Goal: Book appointment/travel/reservation

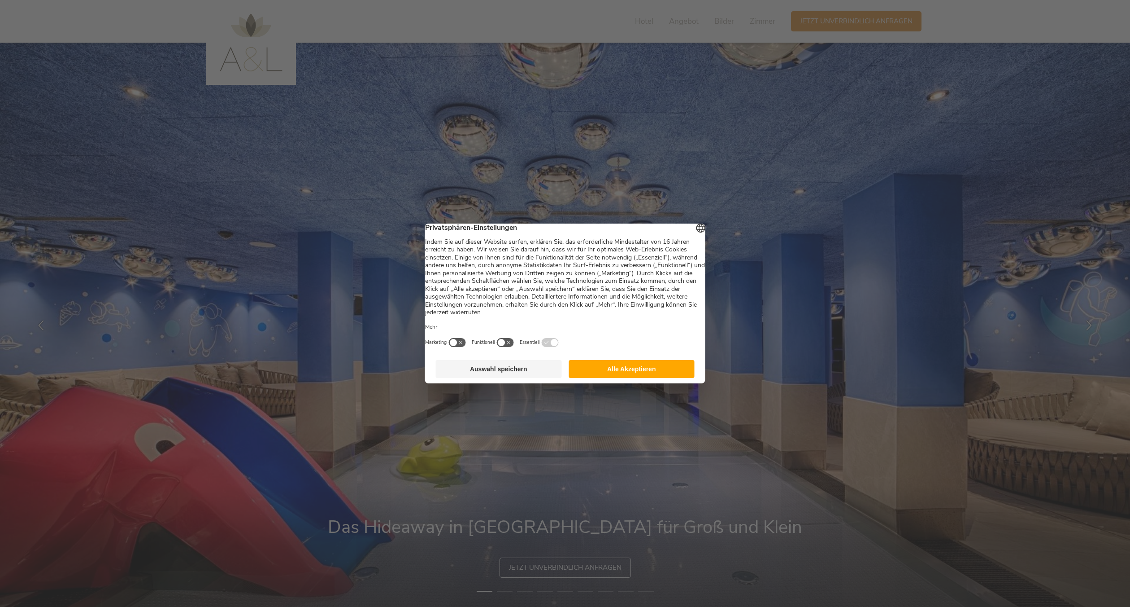
click at [667, 378] on button "Alle Akzeptieren" at bounding box center [632, 369] width 126 height 18
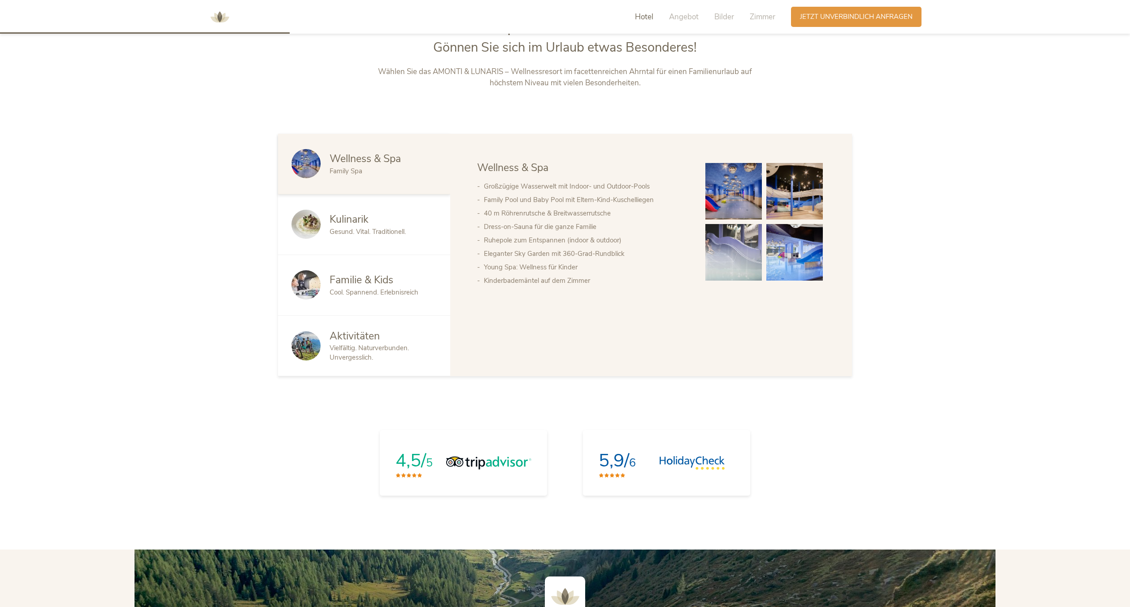
scroll to position [671, 0]
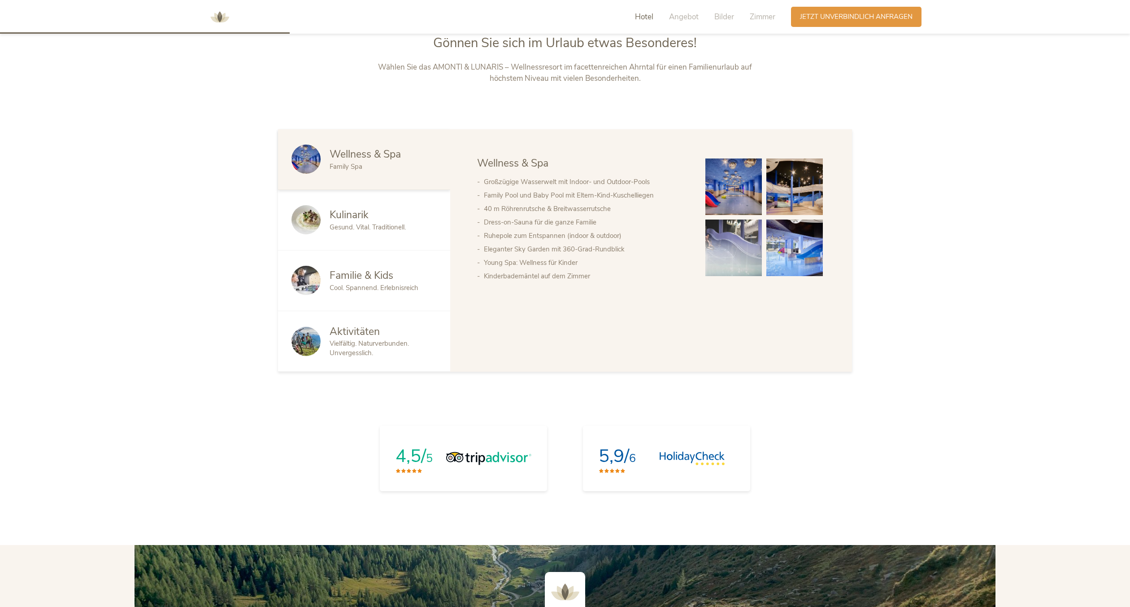
click at [753, 209] on img at bounding box center [734, 186] width 57 height 57
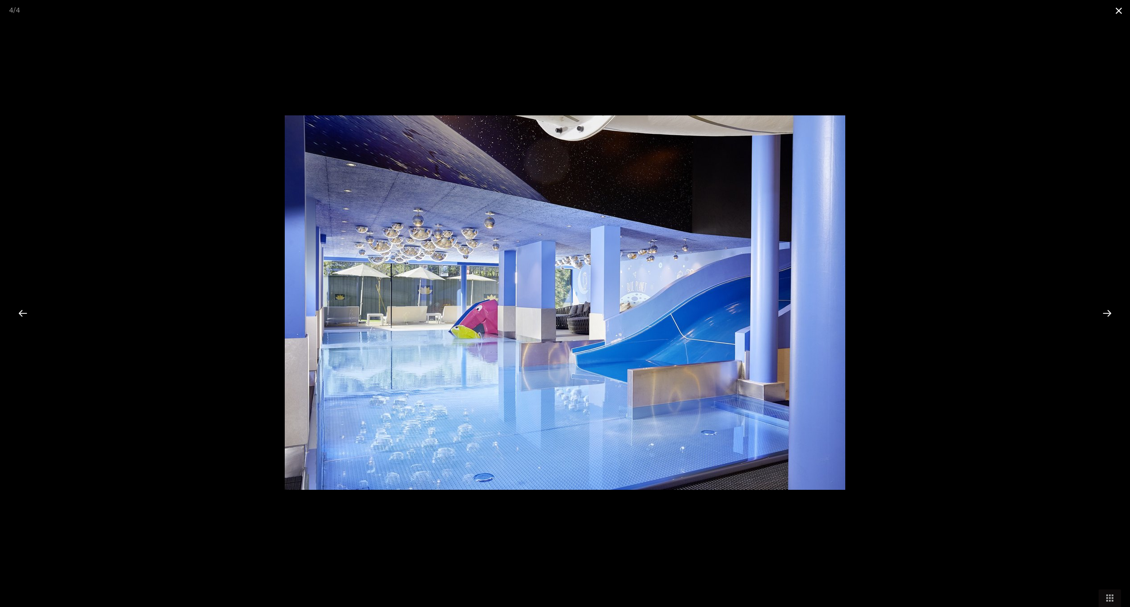
click at [1117, 10] on span at bounding box center [1119, 10] width 22 height 21
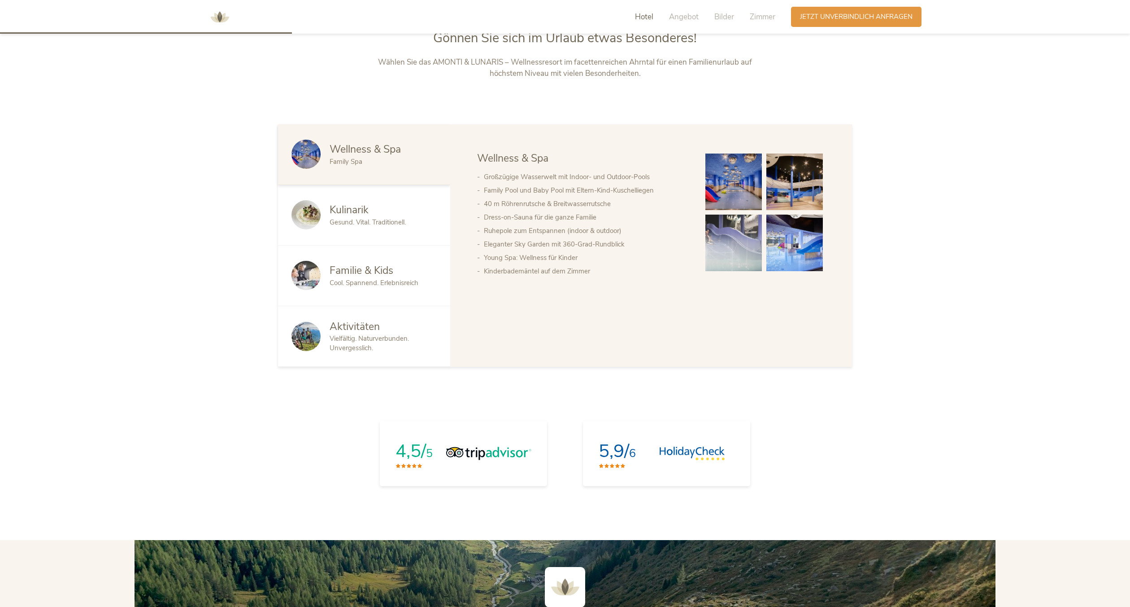
scroll to position [701, 0]
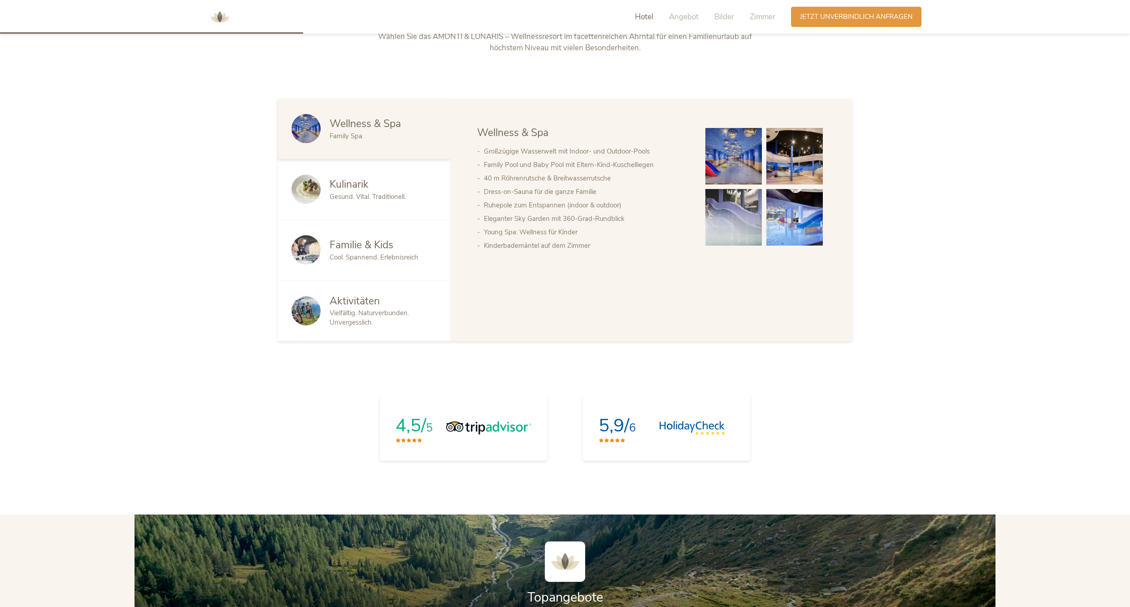
click at [384, 198] on span "Gesund. Vital. Traditionell." at bounding box center [368, 196] width 76 height 9
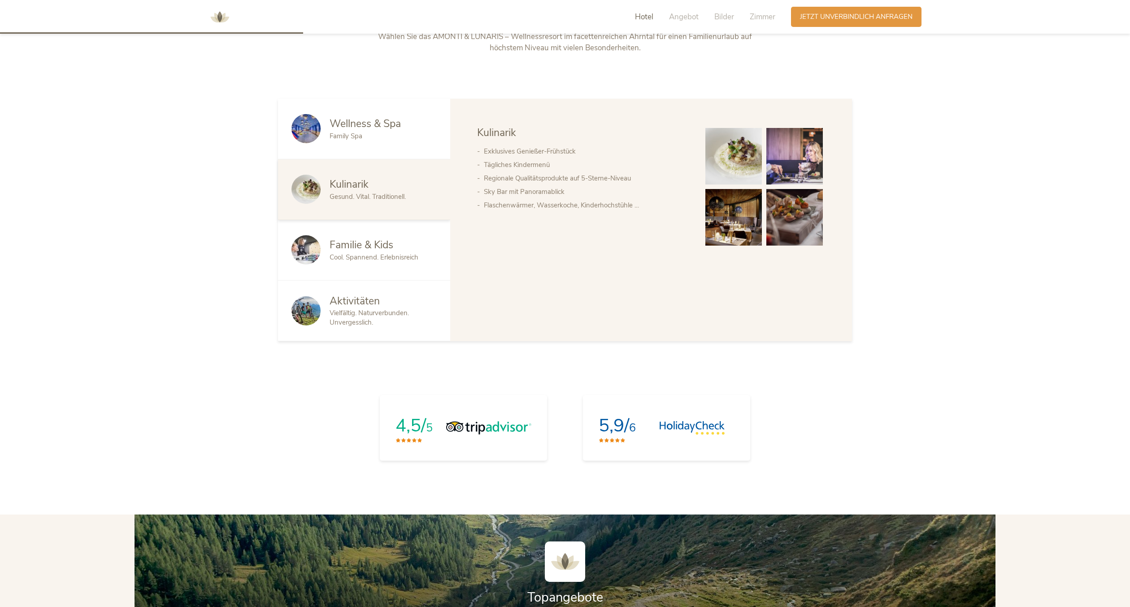
click at [385, 253] on span "Cool. Spannend. Erlebnisreich" at bounding box center [374, 257] width 89 height 9
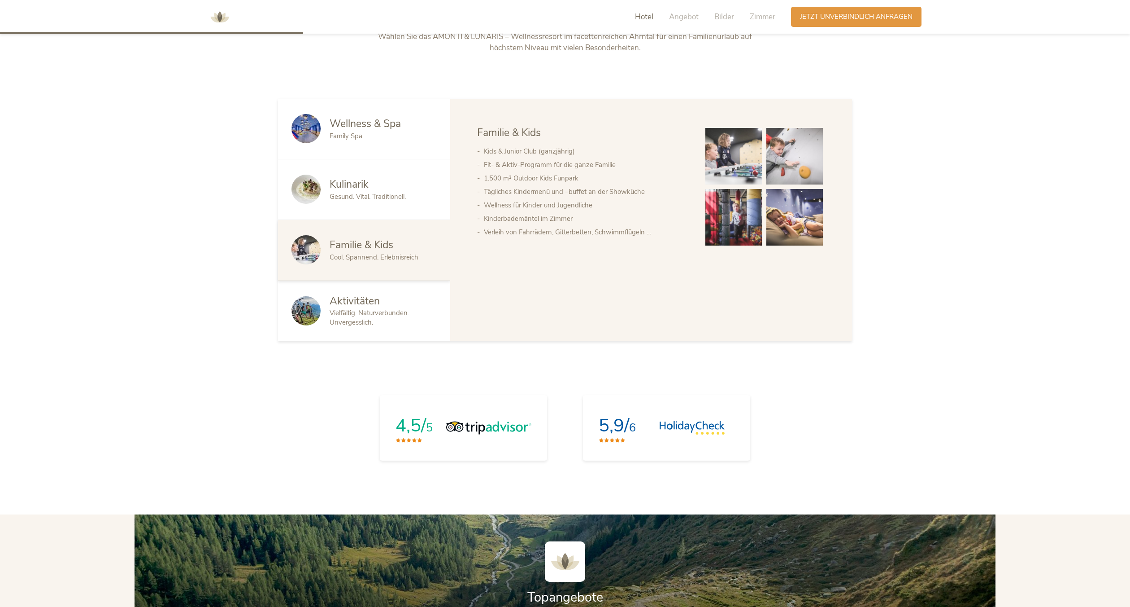
click at [393, 312] on span "Vielfältig. Naturverbunden. Unvergesslich." at bounding box center [369, 317] width 79 height 18
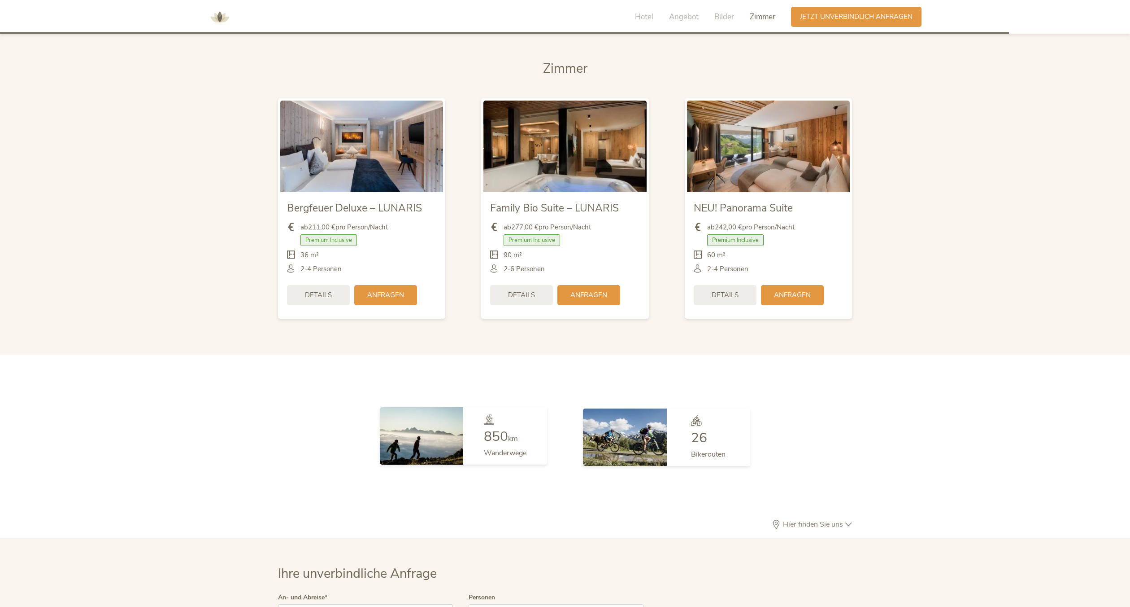
scroll to position [2333, 0]
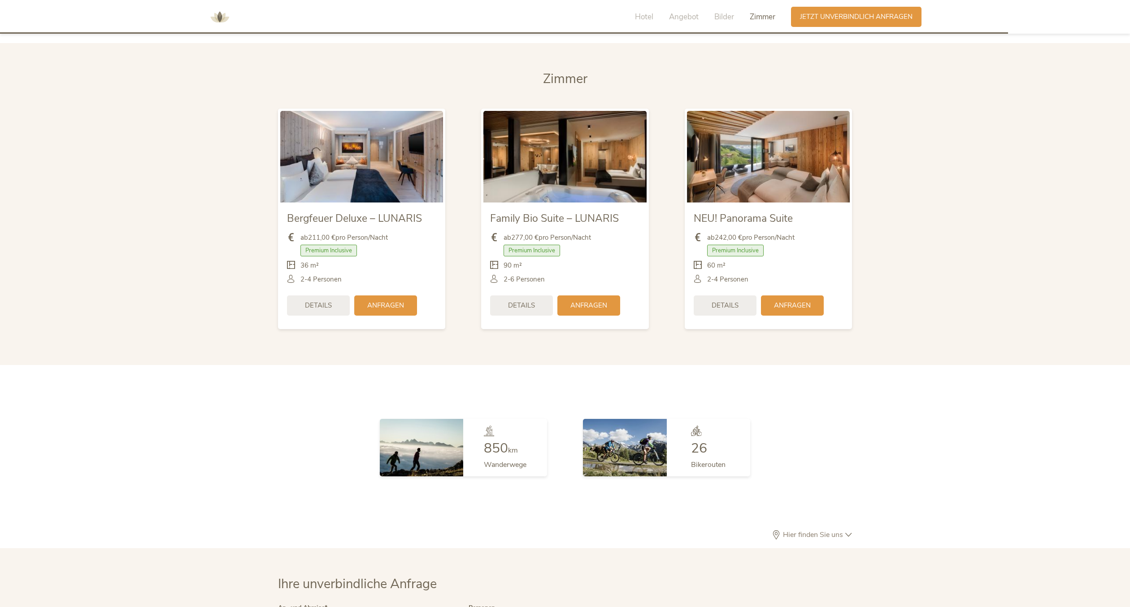
click at [569, 158] on img at bounding box center [565, 157] width 163 height 92
click at [534, 300] on span "Details" at bounding box center [521, 304] width 27 height 9
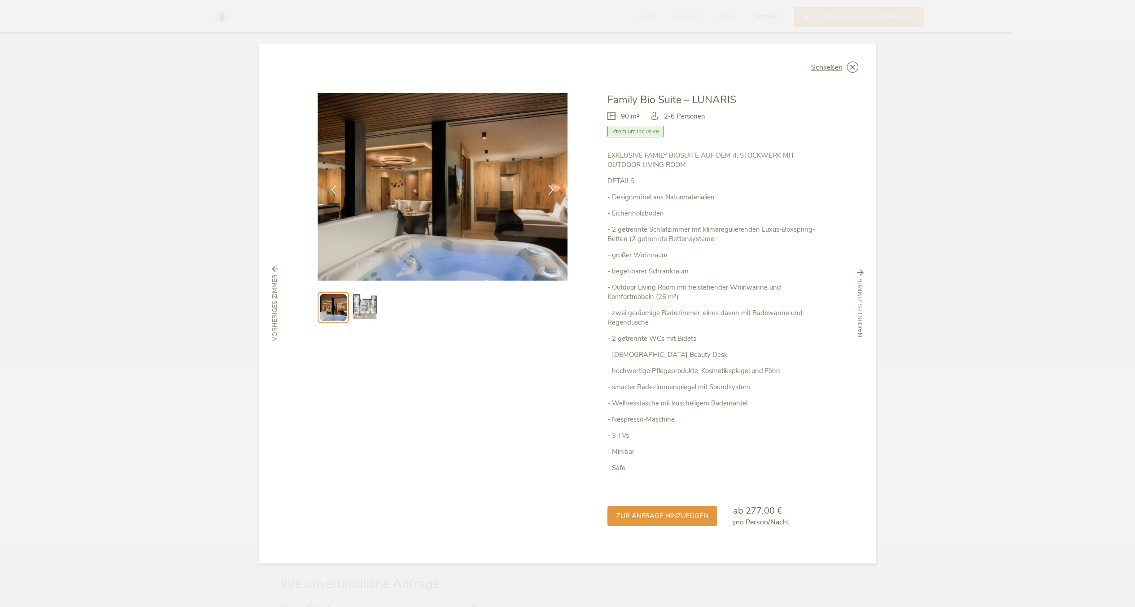
click at [515, 209] on img at bounding box center [443, 187] width 250 height 188
click at [655, 514] on span "zur Anfrage hinzufügen" at bounding box center [662, 514] width 92 height 9
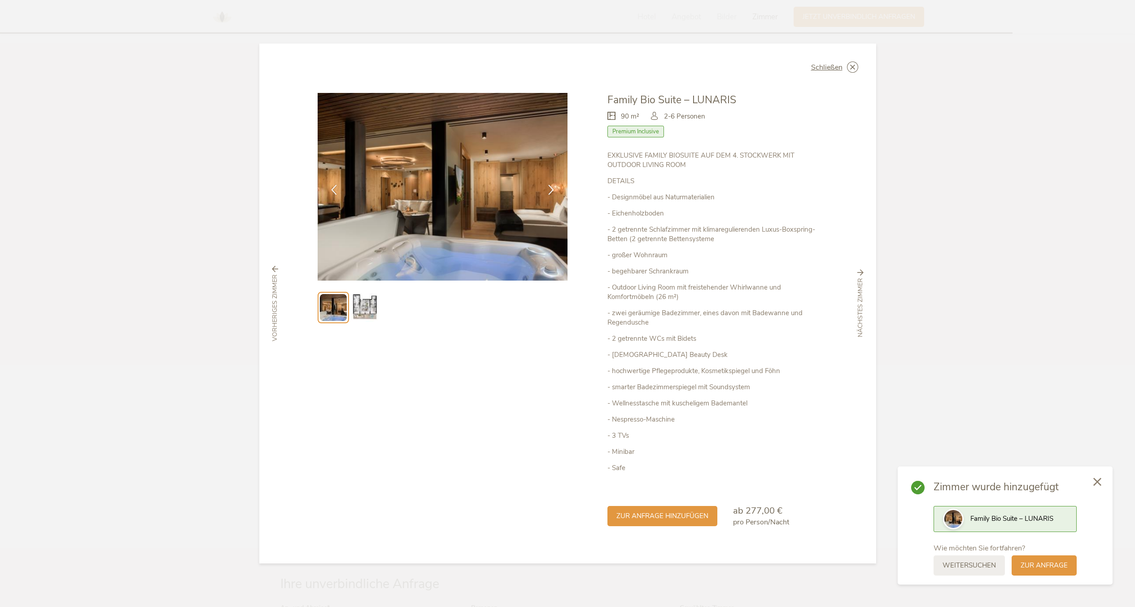
click at [973, 512] on div "Family Bio Suite – LUNARIS" at bounding box center [1005, 519] width 143 height 26
click at [1093, 482] on icon at bounding box center [1097, 480] width 8 height 8
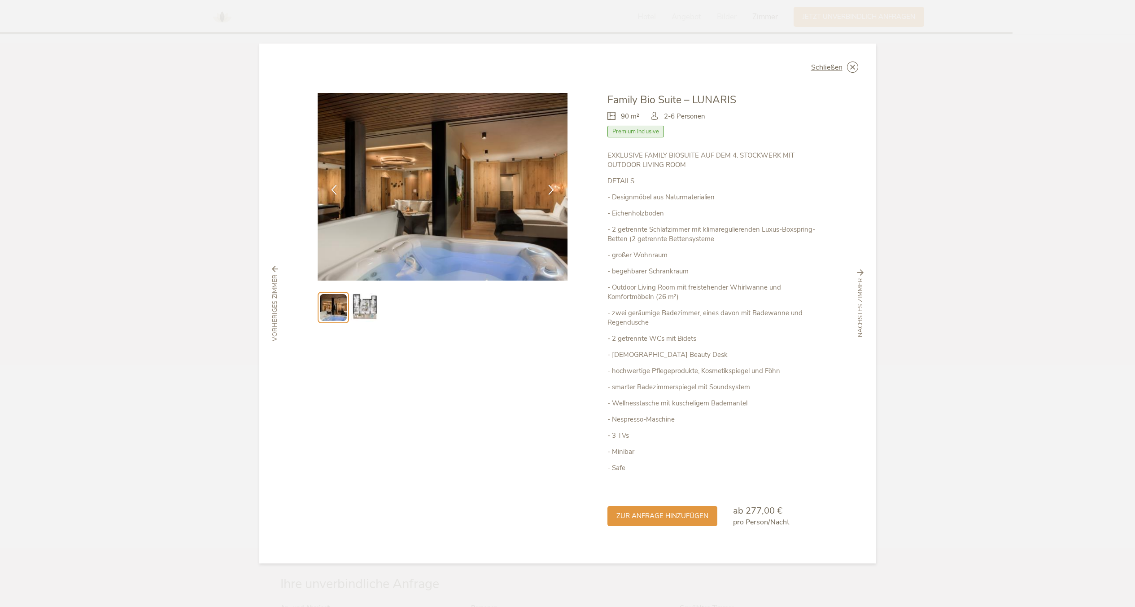
click at [365, 309] on img at bounding box center [364, 307] width 29 height 29
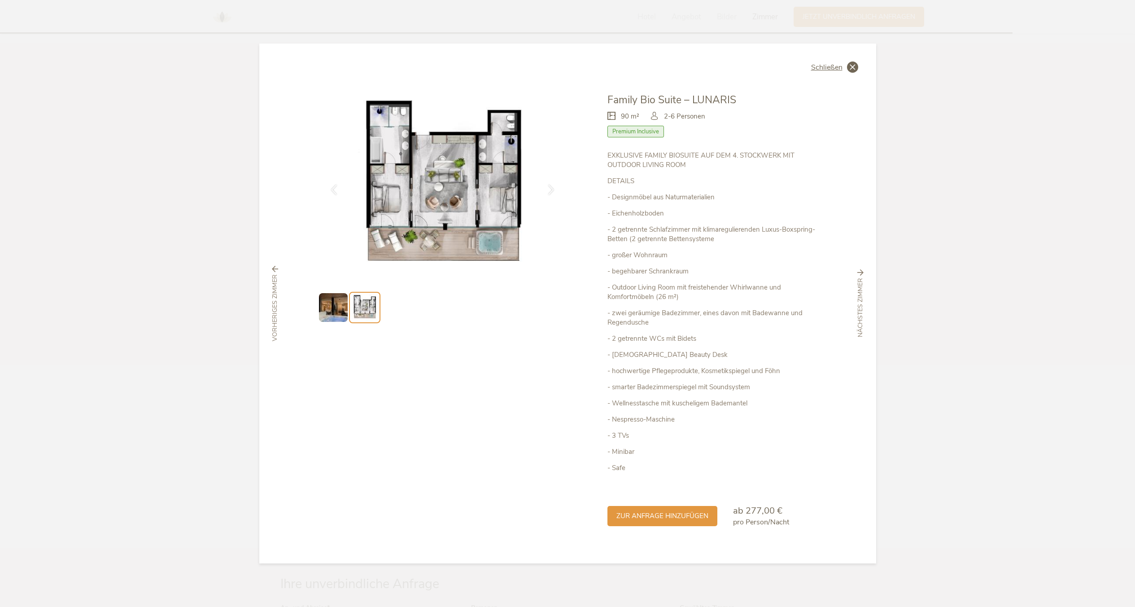
click at [855, 66] on icon at bounding box center [852, 66] width 11 height 11
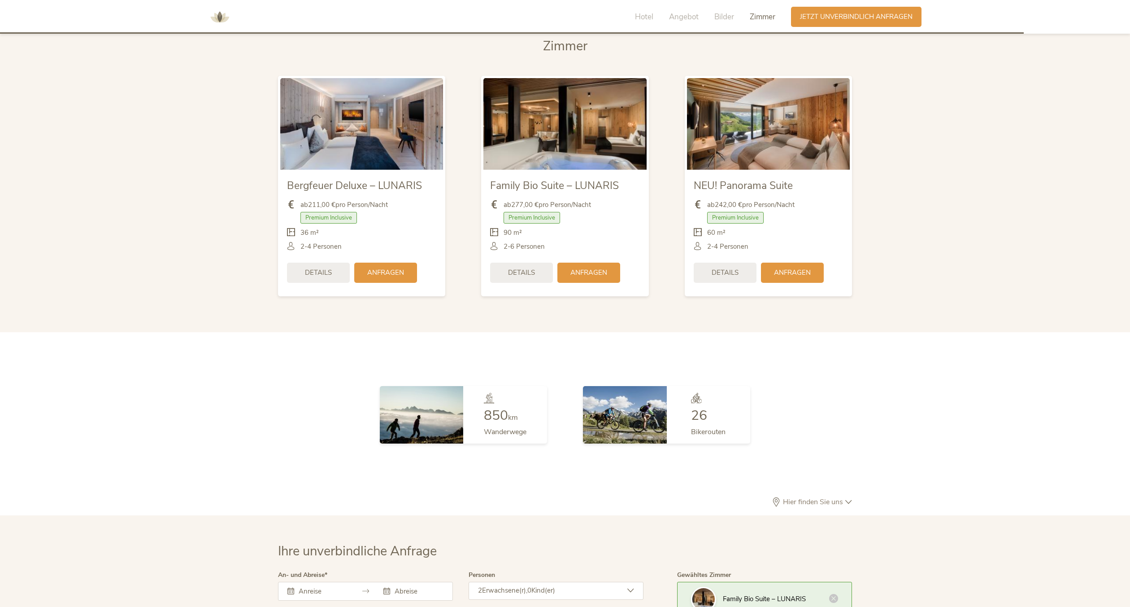
scroll to position [2374, 0]
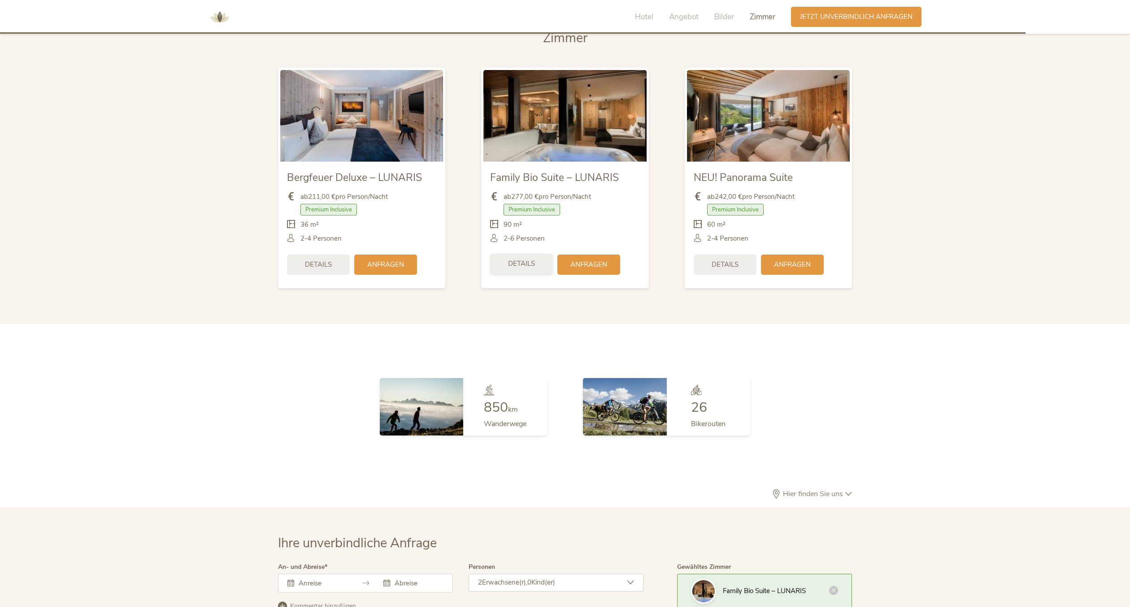
click at [529, 259] on span "Details" at bounding box center [521, 263] width 27 height 9
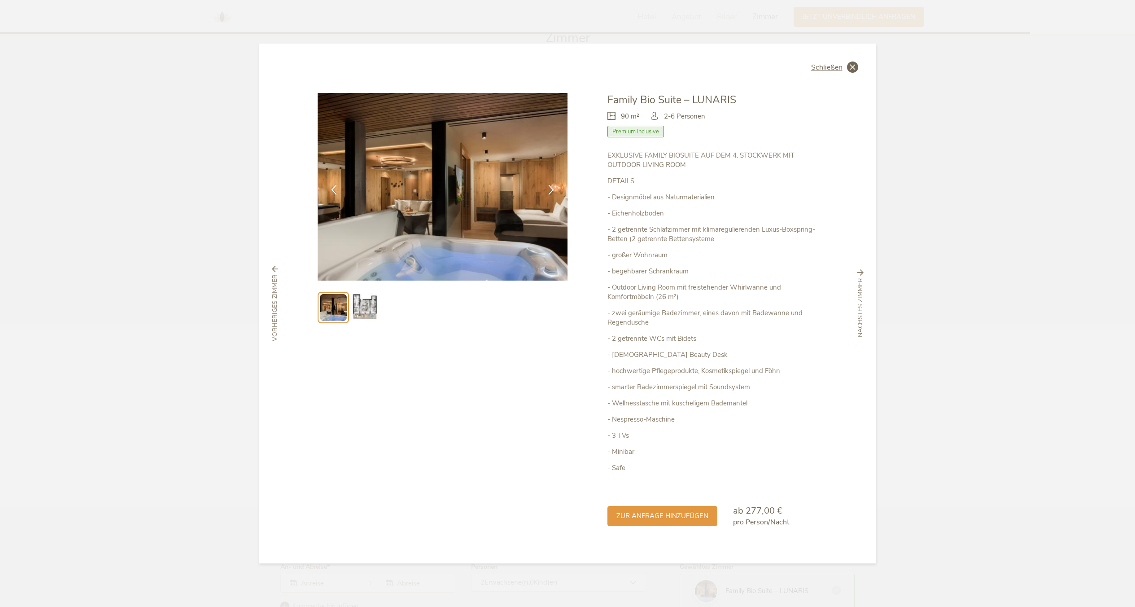
click at [855, 63] on icon at bounding box center [852, 66] width 11 height 11
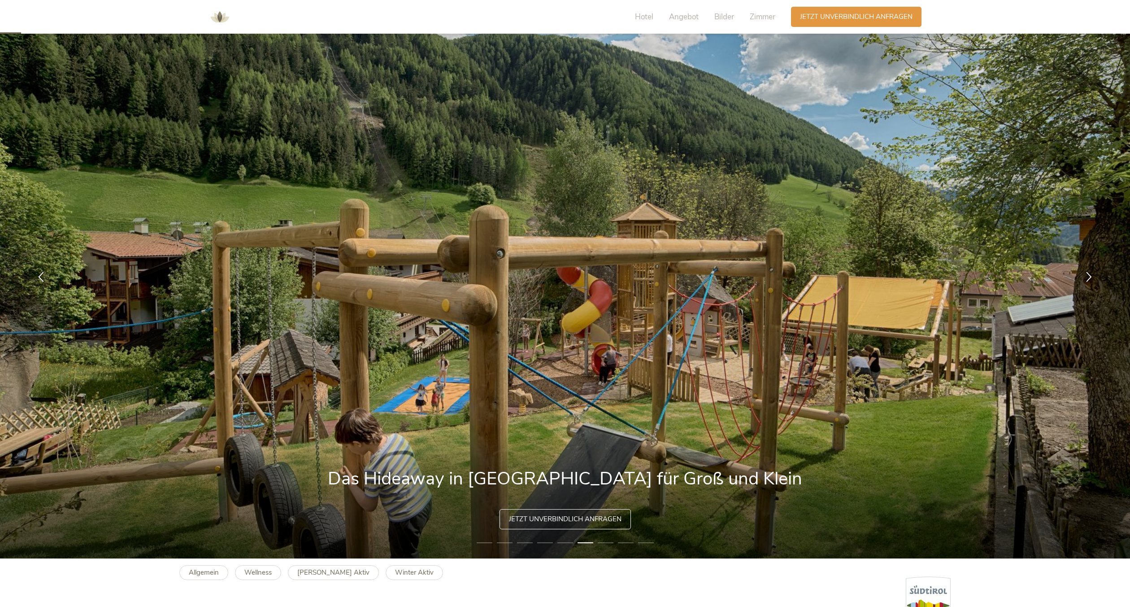
scroll to position [0, 0]
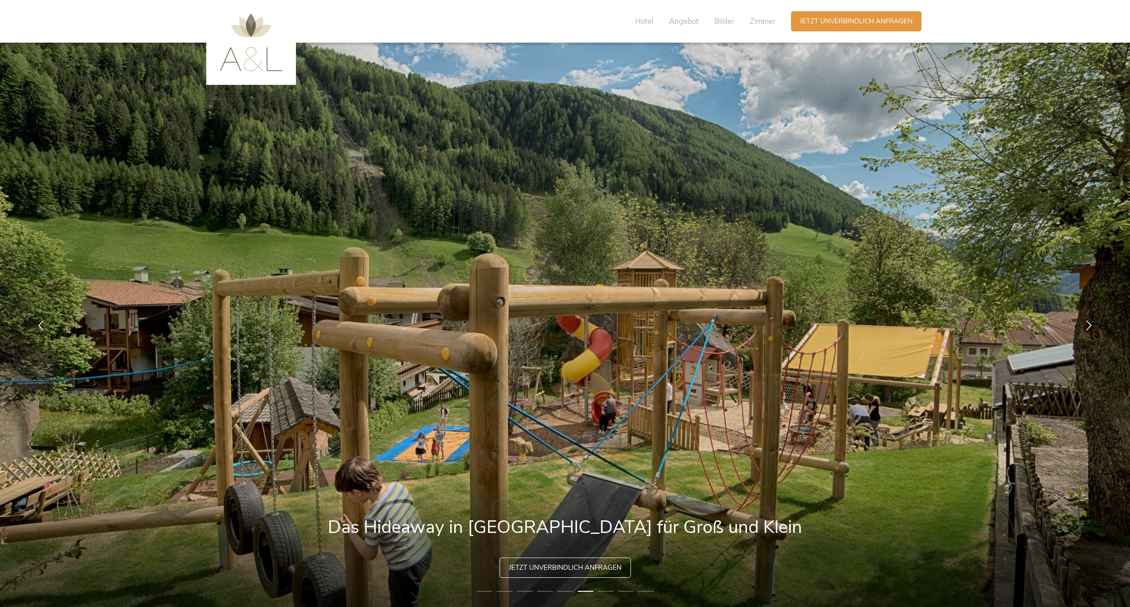
click at [255, 66] on img at bounding box center [251, 42] width 63 height 58
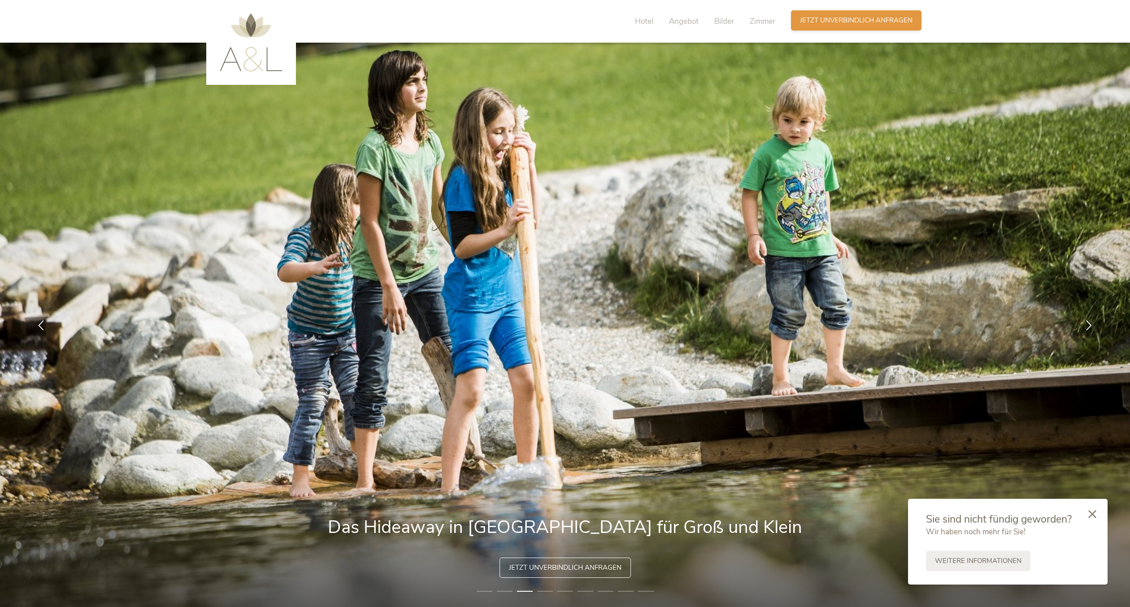
click at [846, 21] on span "Jetzt unverbindlich anfragen" at bounding box center [856, 20] width 113 height 9
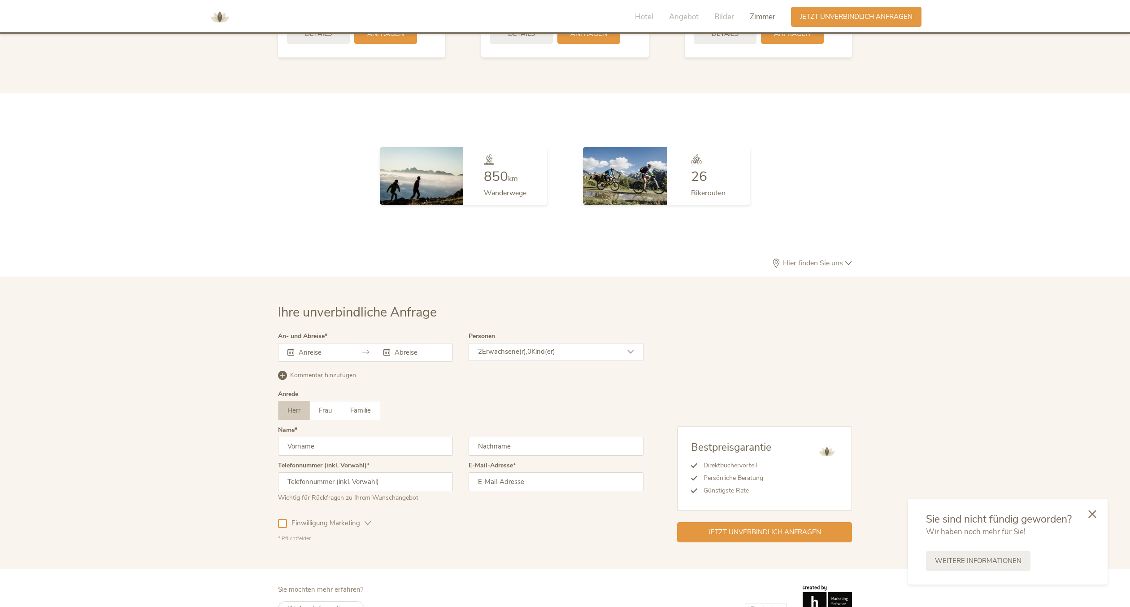
scroll to position [2615, 0]
